Goal: Task Accomplishment & Management: Manage account settings

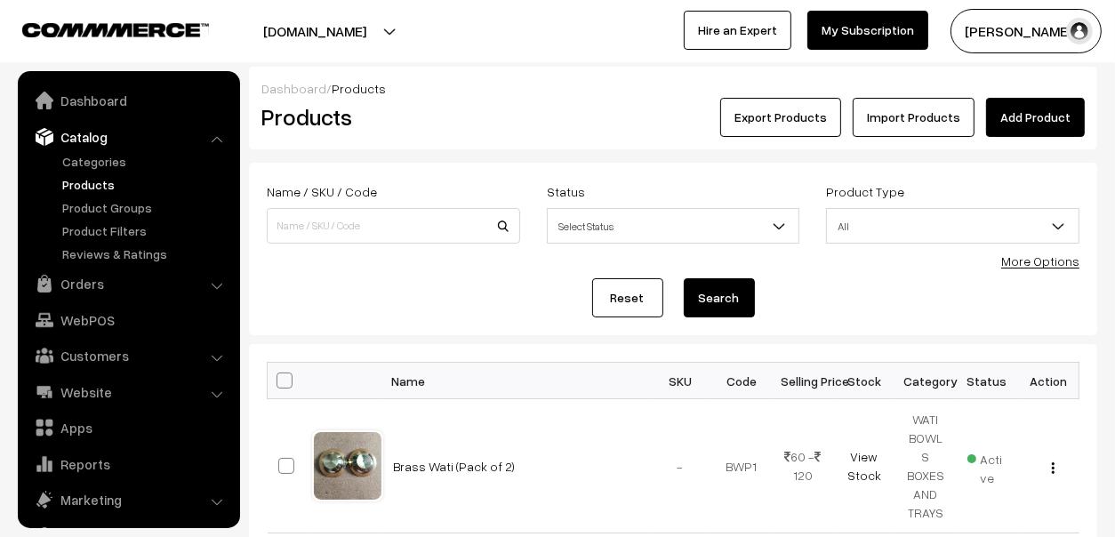
scroll to position [49, 0]
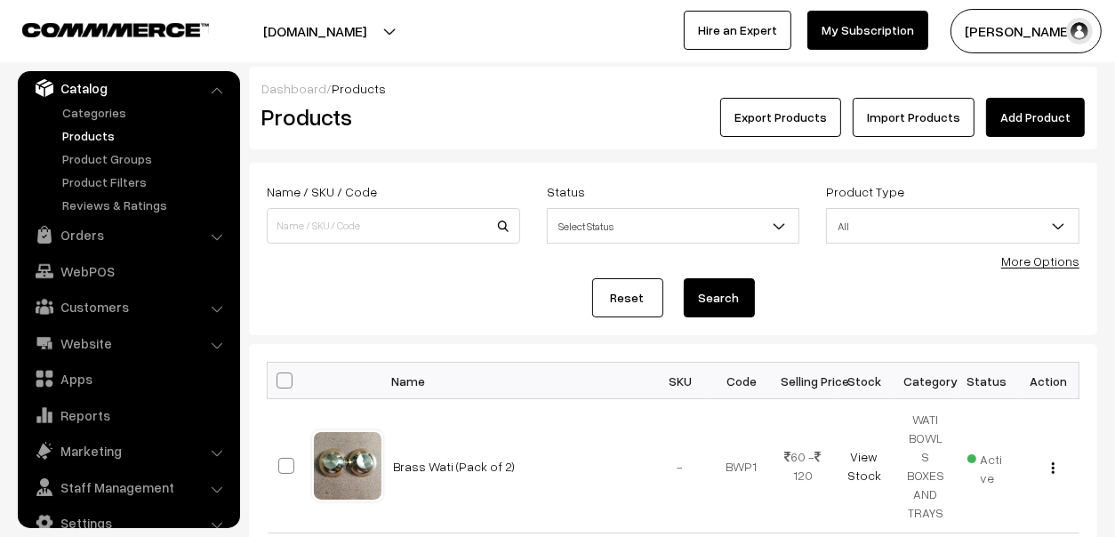
click at [119, 133] on link "Products" at bounding box center [146, 135] width 176 height 19
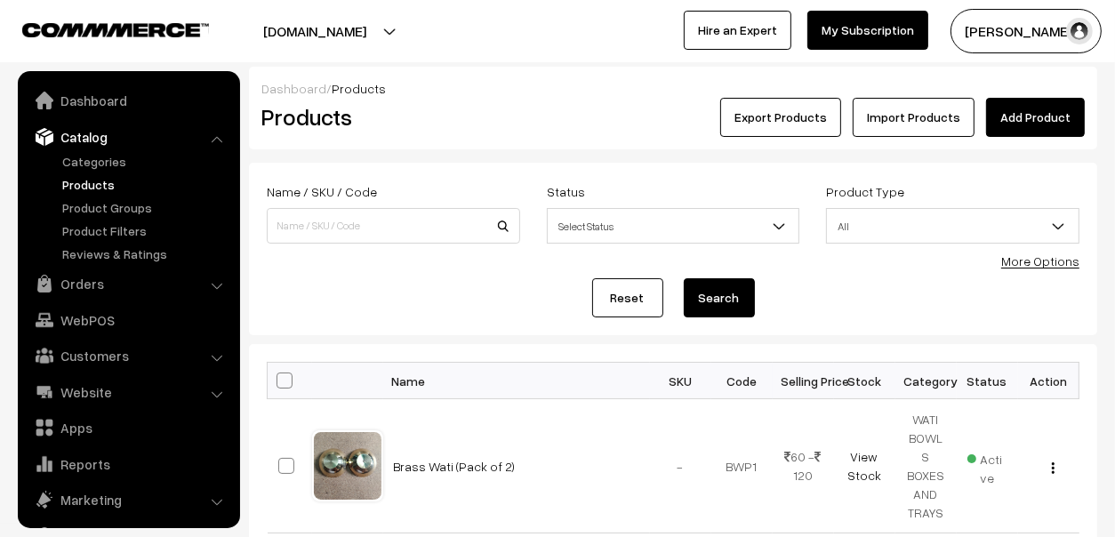
scroll to position [49, 0]
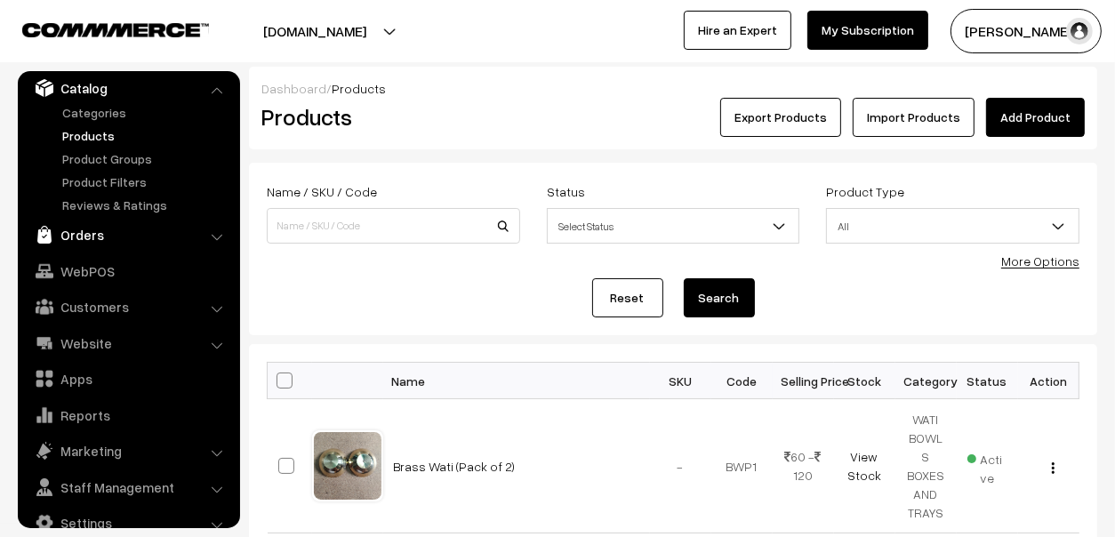
click at [76, 238] on link "Orders" at bounding box center [128, 235] width 212 height 32
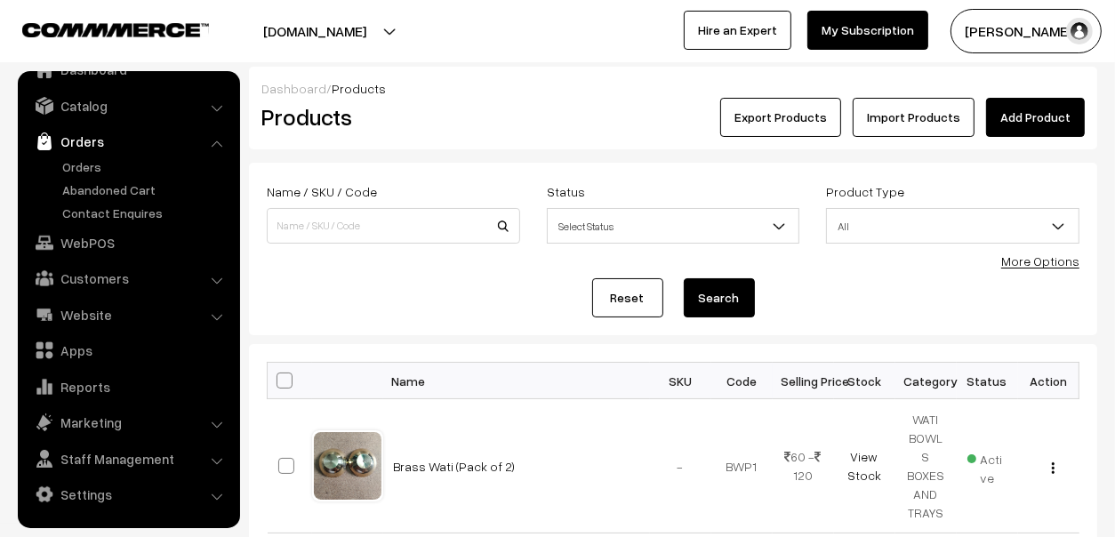
scroll to position [29, 0]
click at [94, 184] on link "Abandoned Cart" at bounding box center [146, 191] width 176 height 19
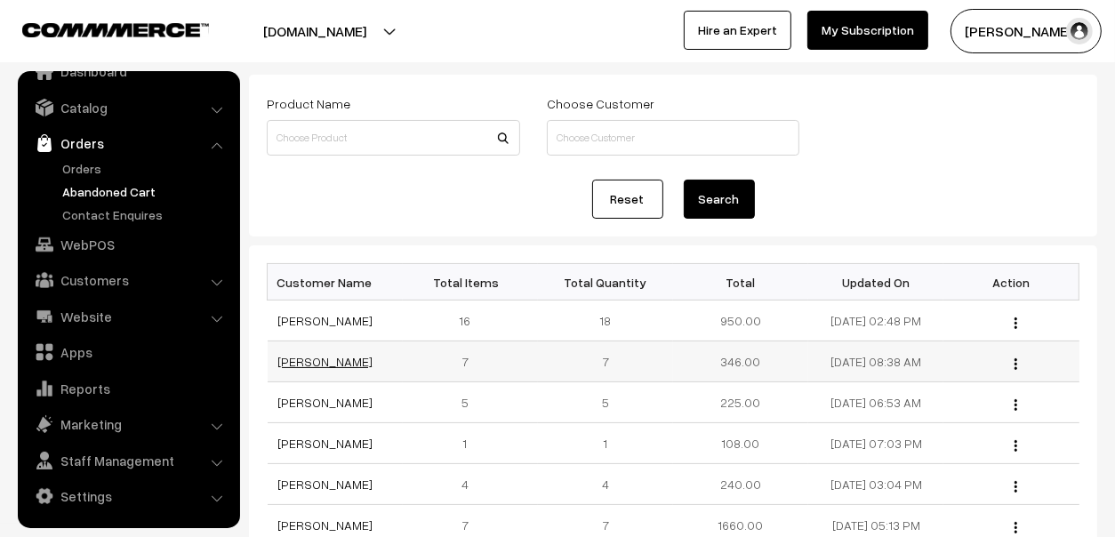
scroll to position [177, 0]
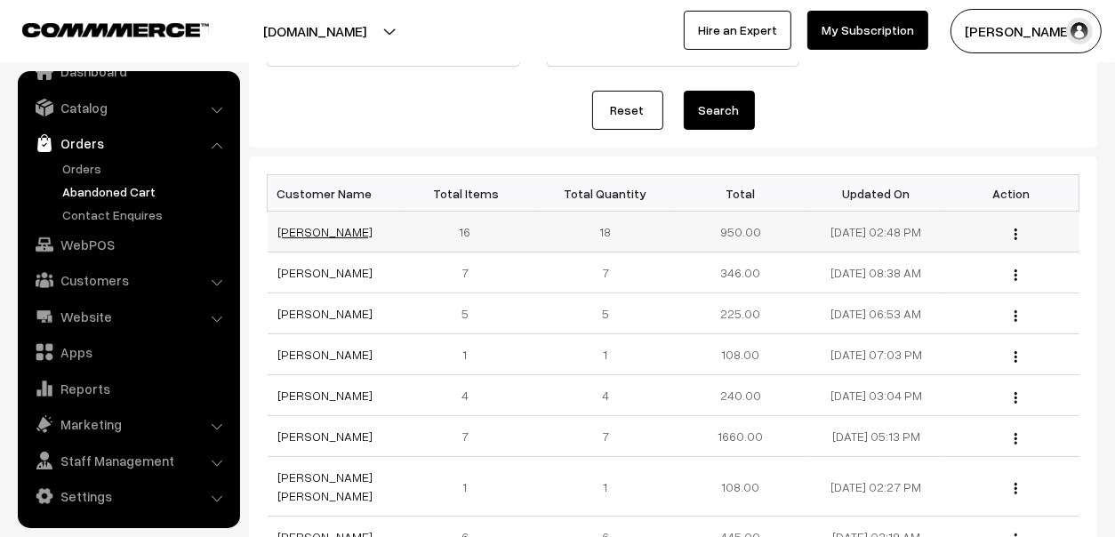
click at [308, 226] on link "[PERSON_NAME]" at bounding box center [325, 231] width 95 height 15
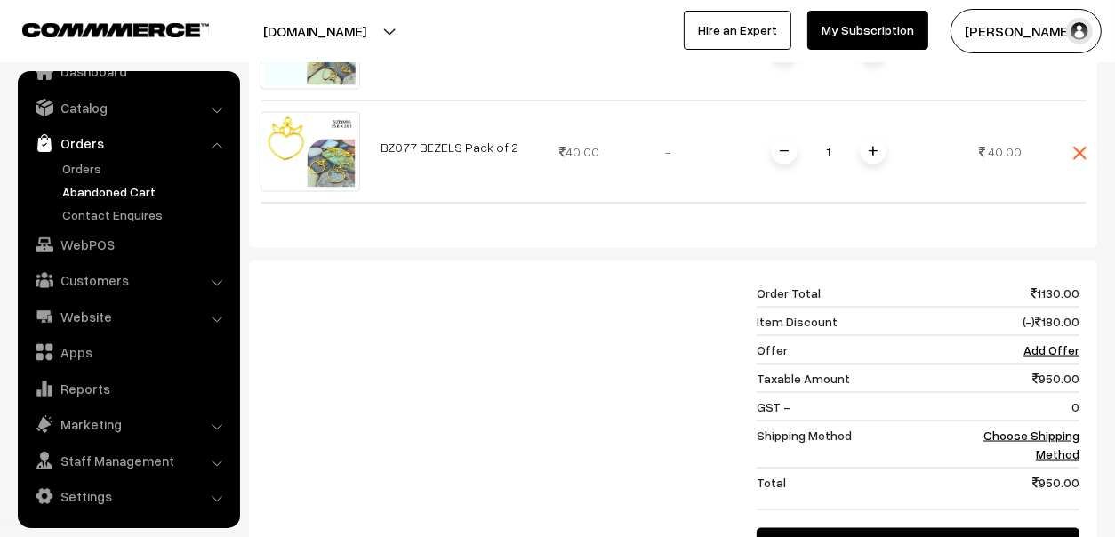
scroll to position [2135, 0]
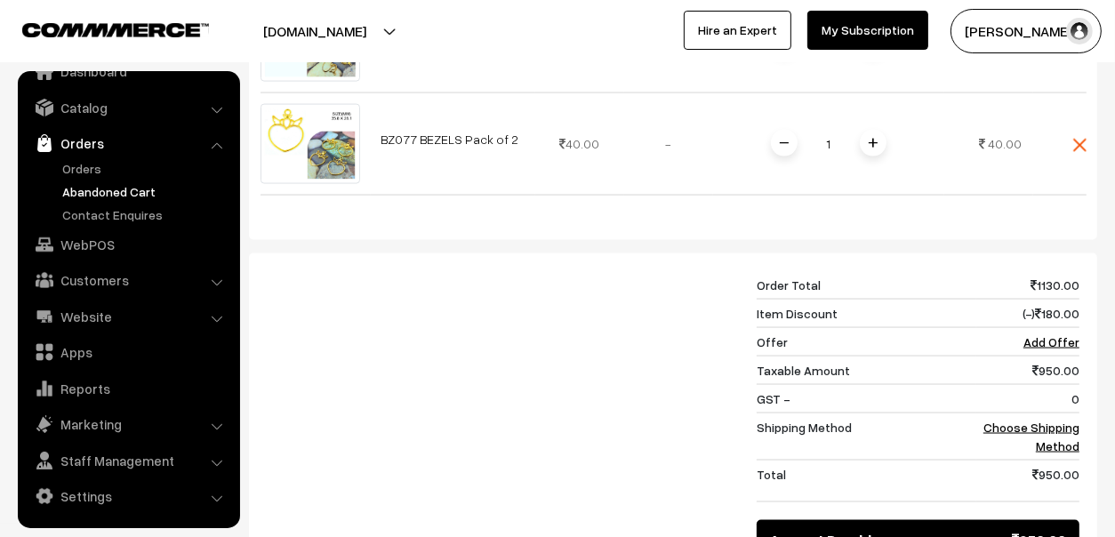
click at [81, 188] on link "Abandoned Cart" at bounding box center [146, 191] width 176 height 19
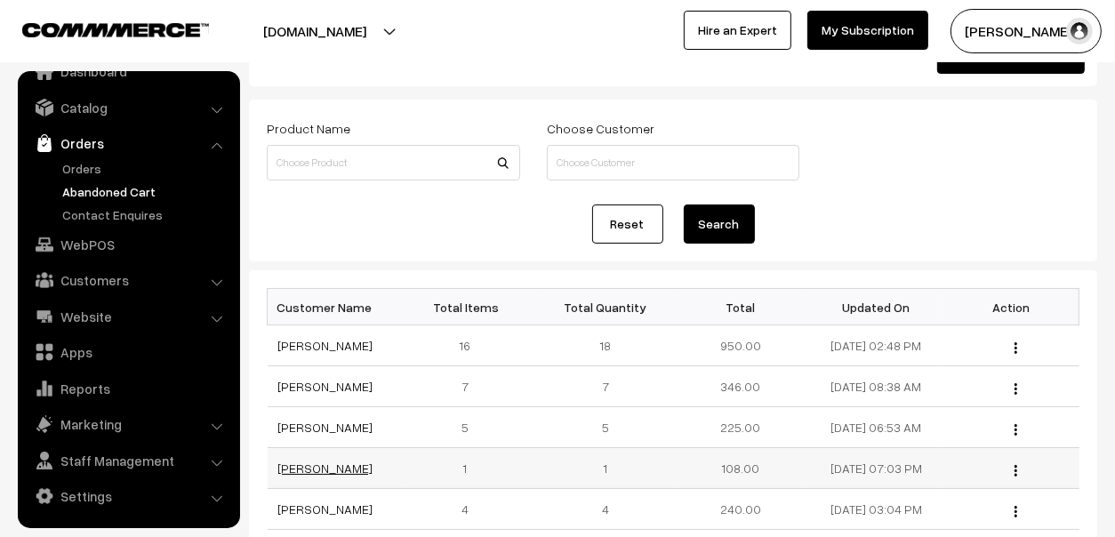
scroll to position [88, 0]
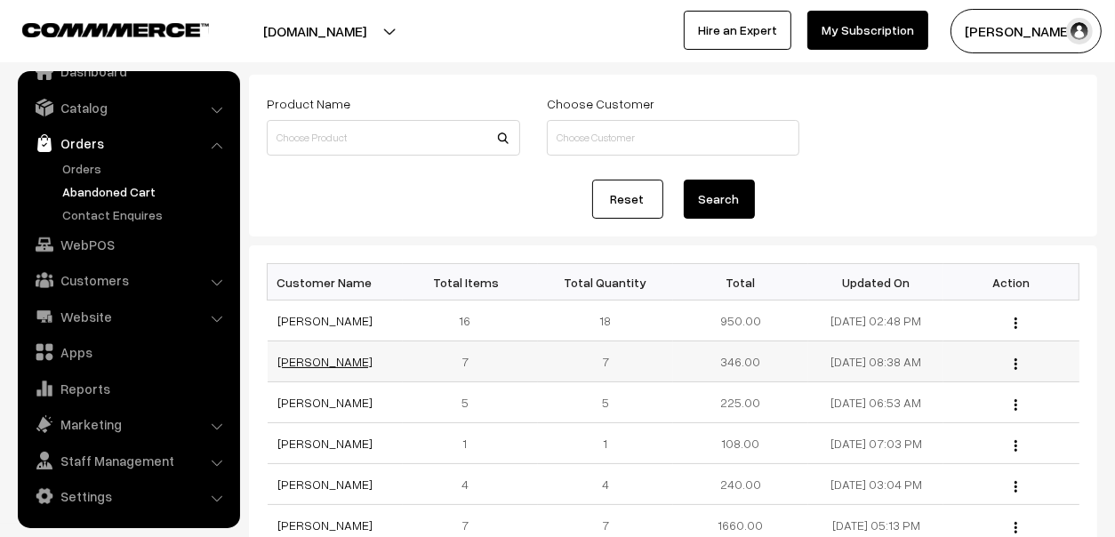
click at [322, 354] on link "[PERSON_NAME]" at bounding box center [325, 361] width 95 height 15
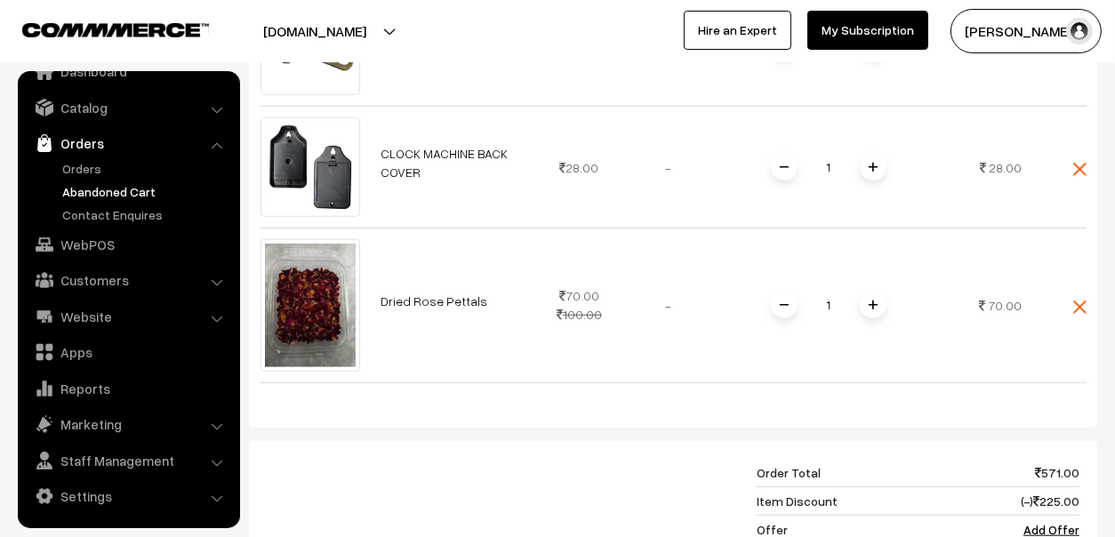
scroll to position [1333, 0]
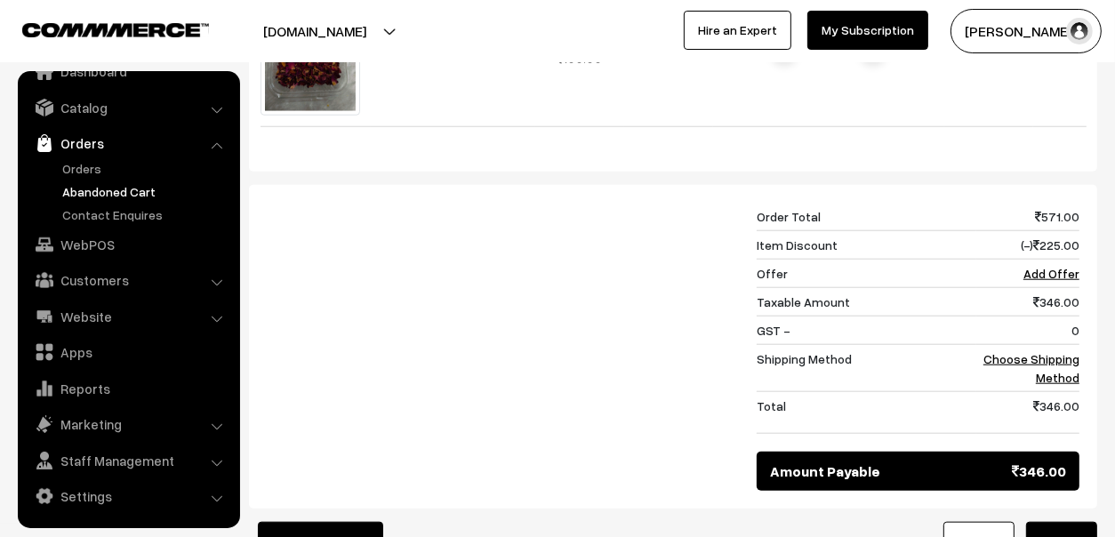
click at [129, 192] on link "Abandoned Cart" at bounding box center [146, 191] width 176 height 19
